Goal: Find contact information: Find contact information

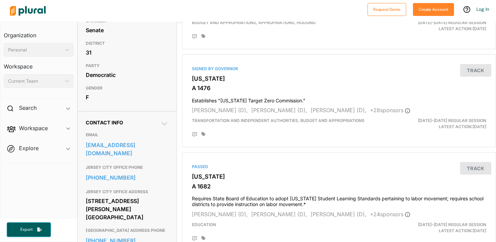
scroll to position [144, 0]
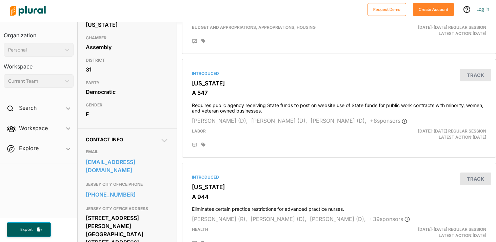
scroll to position [119, 0]
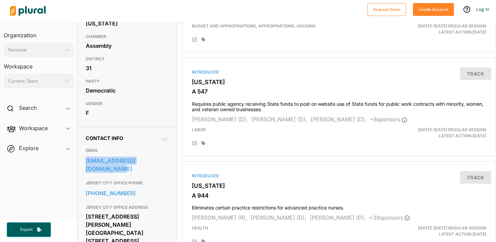
drag, startPoint x: 83, startPoint y: 172, endPoint x: 172, endPoint y: 173, distance: 88.8
click at [172, 173] on div "Contact Info EMAIL [EMAIL_ADDRESS][DOMAIN_NAME] [GEOGRAPHIC_DATA] OFFICE PHONE …" at bounding box center [127, 225] width 99 height 196
copy link "[EMAIL_ADDRESS][DOMAIN_NAME]"
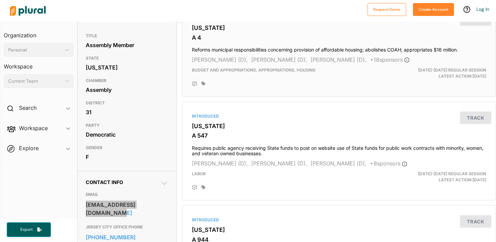
scroll to position [85, 0]
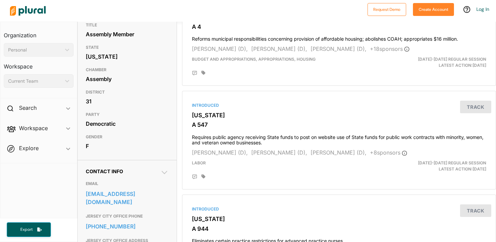
click at [163, 216] on h3 "JERSEY CITY OFFICE PHONE" at bounding box center [127, 216] width 83 height 8
drag, startPoint x: 170, startPoint y: 206, endPoint x: 82, endPoint y: 207, distance: 87.4
copy link "[EMAIL_ADDRESS][DOMAIN_NAME]"
